Goal: Information Seeking & Learning: Understand process/instructions

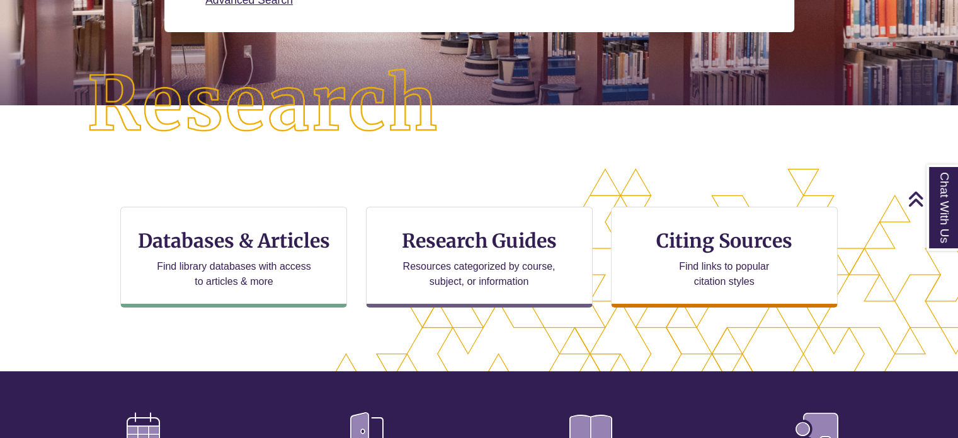
scroll to position [261, 0]
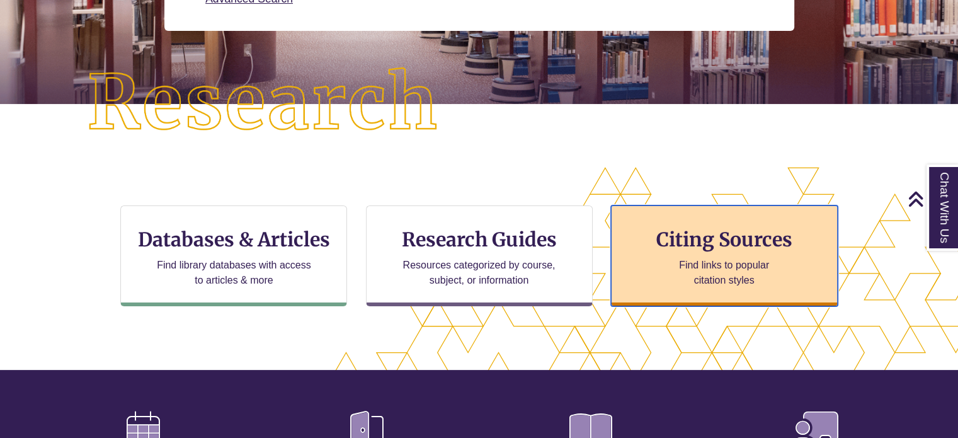
click at [665, 230] on h3 "Citing Sources" at bounding box center [724, 239] width 154 height 24
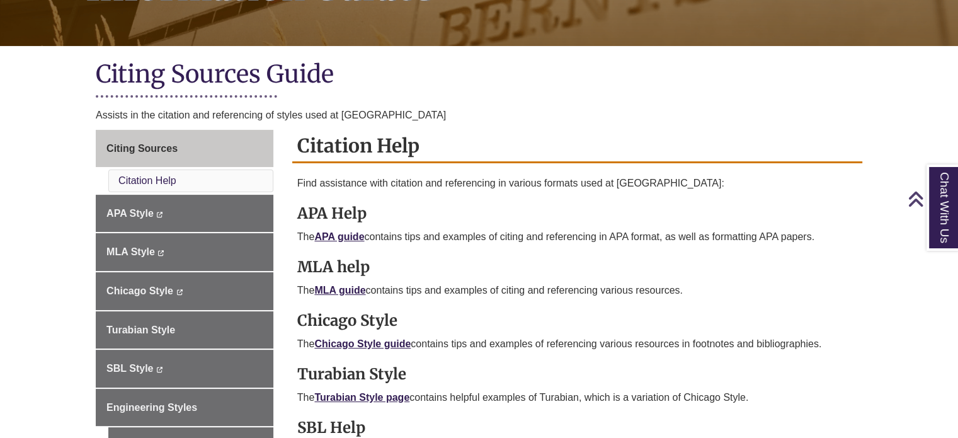
scroll to position [241, 0]
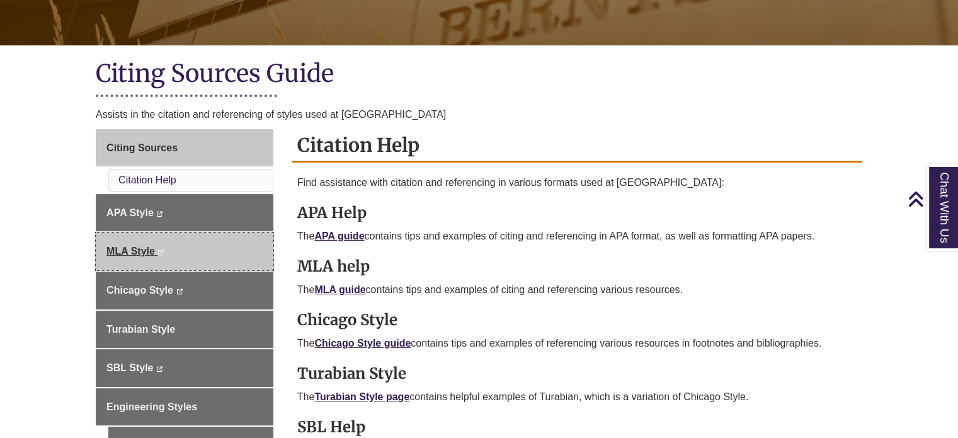
click at [242, 244] on link "MLA Style This link opens in a new window This link opens in a new window" at bounding box center [185, 251] width 178 height 38
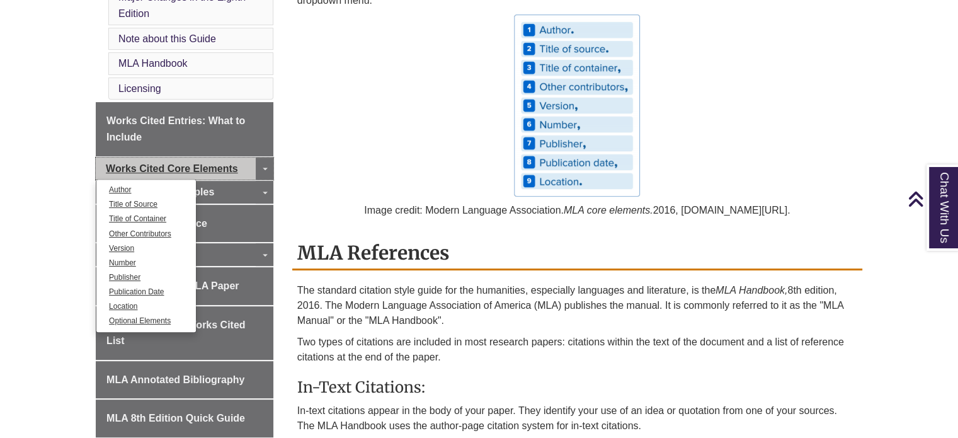
scroll to position [475, 0]
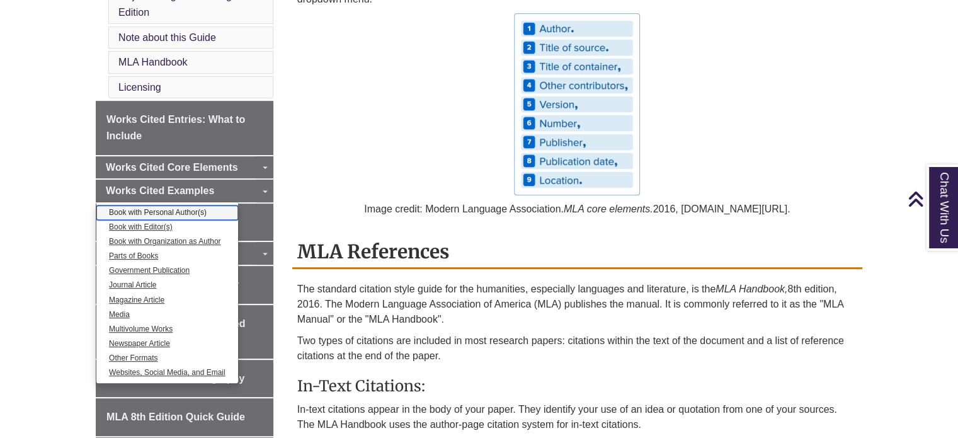
click at [149, 210] on link "Book with Personal Author(s)" at bounding box center [167, 212] width 142 height 14
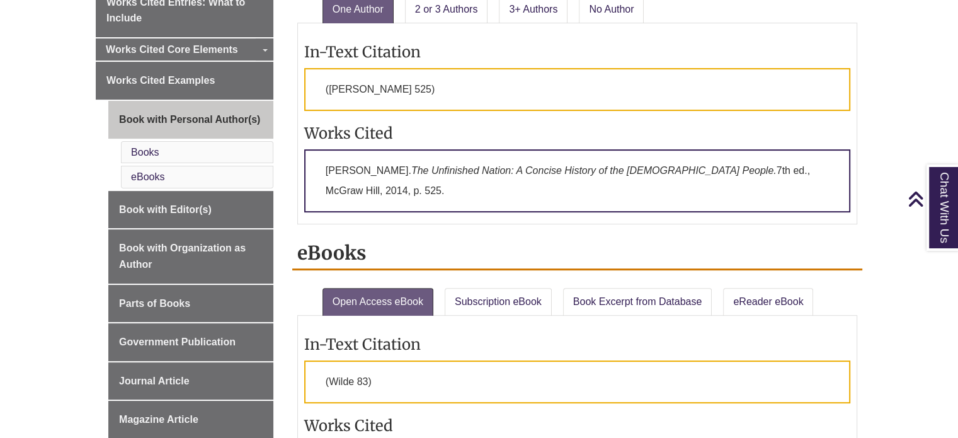
scroll to position [407, 0]
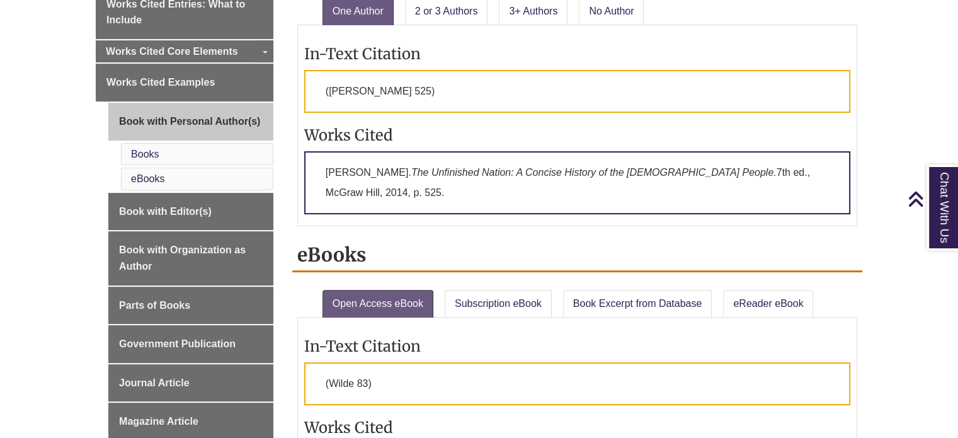
drag, startPoint x: 360, startPoint y: 197, endPoint x: 324, endPoint y: 171, distance: 44.7
click at [324, 171] on p "[PERSON_NAME]. The Unfinished Nation: A Concise History of the [DEMOGRAPHIC_DAT…" at bounding box center [577, 182] width 546 height 63
copy p "[PERSON_NAME]. The Unfinished Nation: A Concise History of the [DEMOGRAPHIC_DAT…"
